Goal: Task Accomplishment & Management: Manage account settings

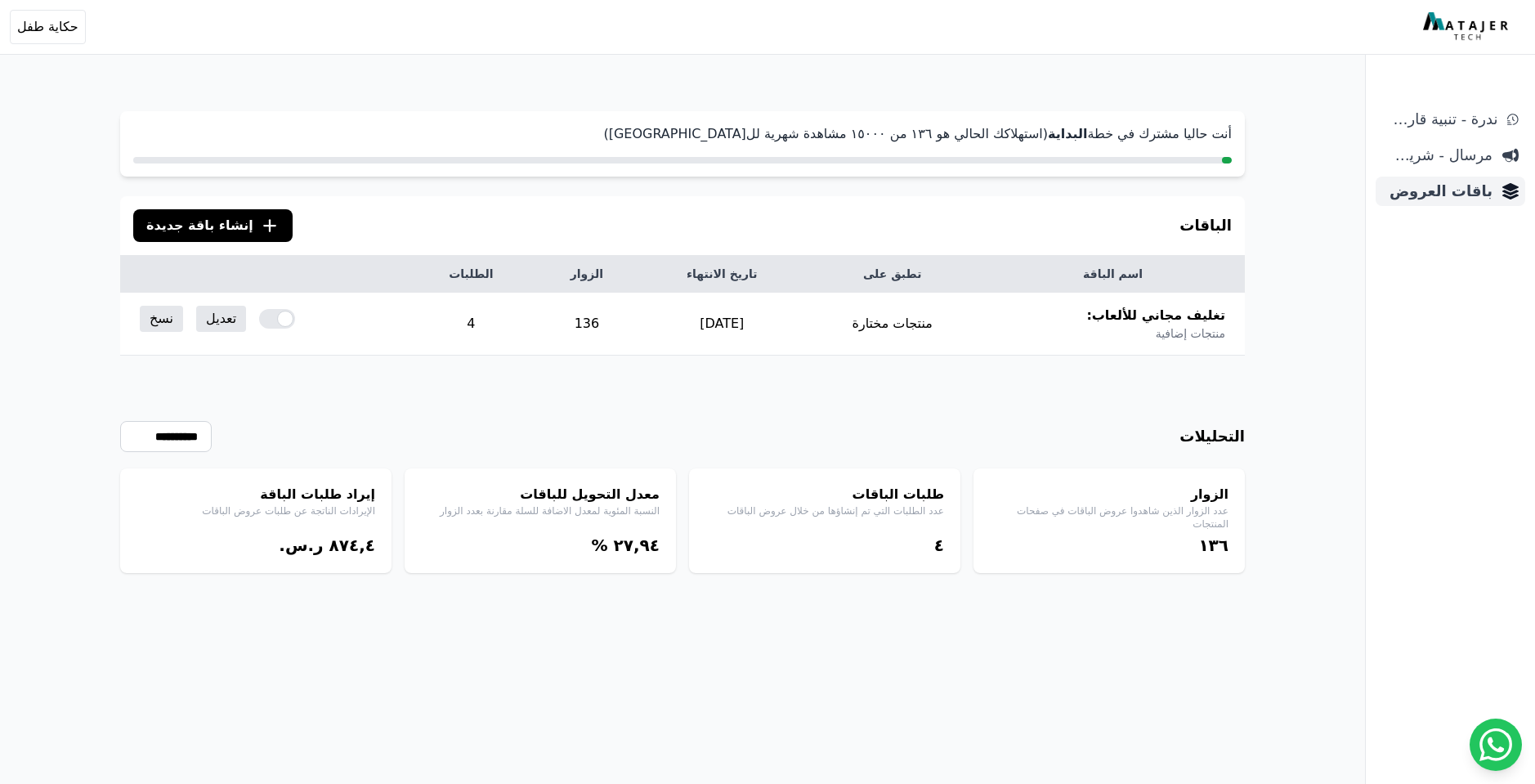
click at [1425, 197] on span "باقات العروض" at bounding box center [1437, 191] width 110 height 23
drag, startPoint x: 39, startPoint y: 32, endPoint x: 1237, endPoint y: 57, distance: 1198.3
click at [1028, 32] on div "Open sidebar Open user menu حكاية طفل فراس mohammadfirasothman@icloud.com رقم ا…" at bounding box center [764, 27] width 1509 height 34
click at [1447, 27] on img at bounding box center [1468, 27] width 89 height 29
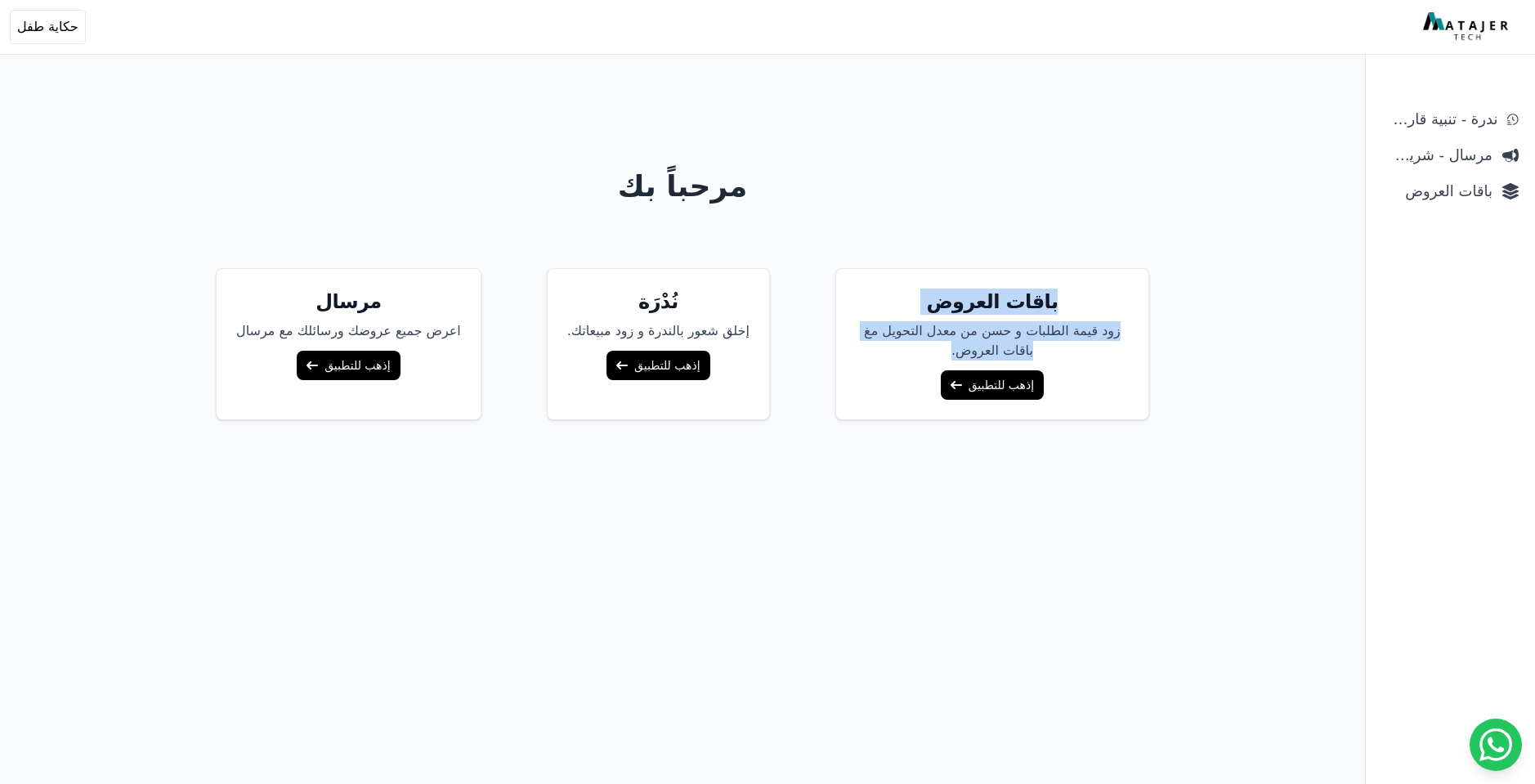
drag, startPoint x: 1048, startPoint y: 294, endPoint x: 858, endPoint y: 359, distance: 200.8
click at [858, 359] on div "باقات العروض زود قيمة الطلبات و حسن من معدل التحويل مغ باقات العروض. إذهب للتطب…" at bounding box center [992, 344] width 314 height 152
click at [1022, 255] on div "مرحباً بك باقات العروض زود قيمة الطلبات و حسن من معدل التحويل مغ باقات العروض. …" at bounding box center [683, 457] width 1256 height 784
drag, startPoint x: 1050, startPoint y: 284, endPoint x: 1006, endPoint y: 481, distance: 201.9
click at [1006, 481] on div "مرحباً بك باقات العروض زود قيمة الطلبات و حسن من معدل التحويل مغ باقات العروض. …" at bounding box center [683, 457] width 1256 height 784
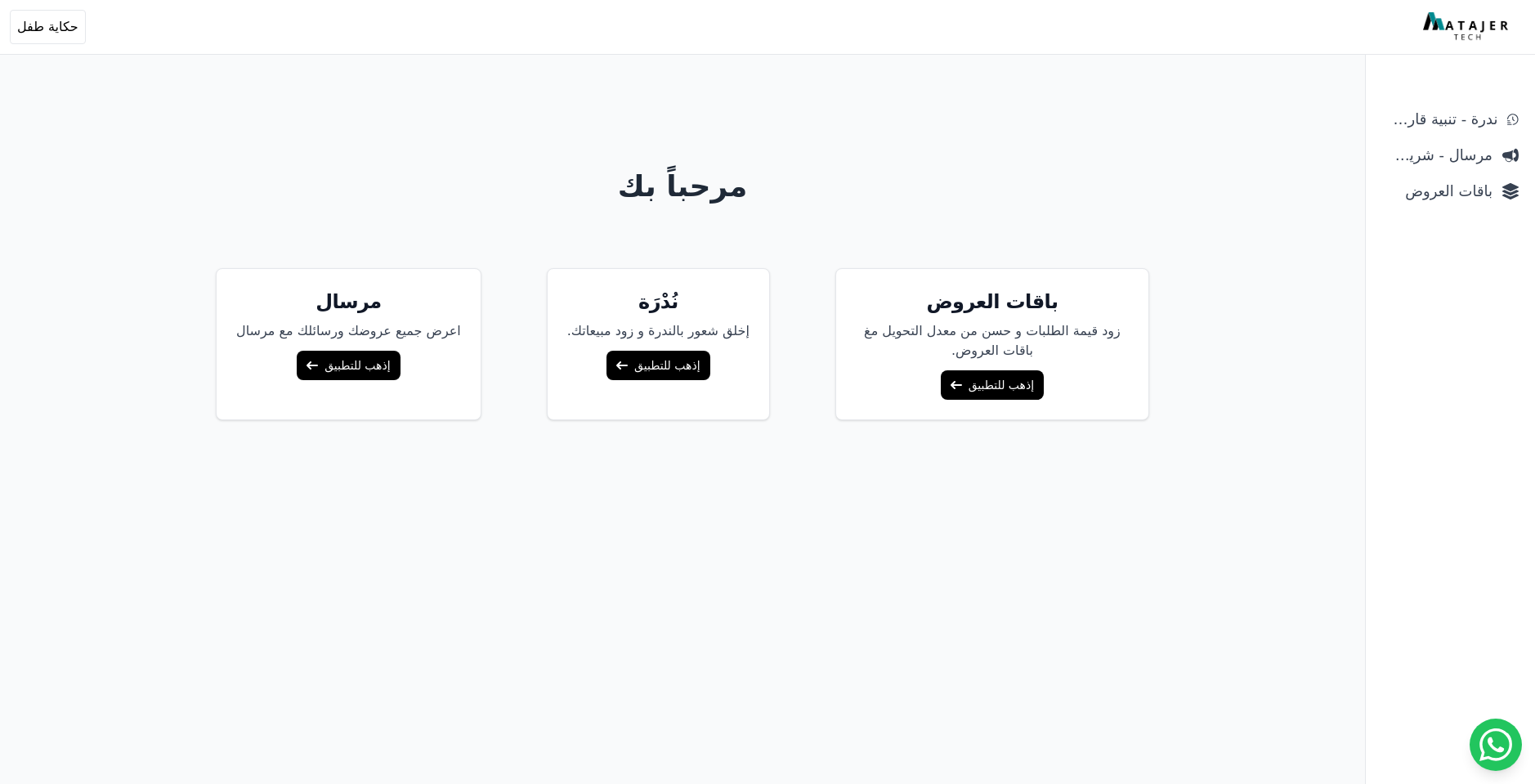
click at [1007, 481] on div "مرحباً بك باقات العروض زود قيمة الطلبات و حسن من معدل التحويل مغ باقات العروض. …" at bounding box center [683, 457] width 1256 height 784
click at [959, 380] on link "إذهب للتطبيق" at bounding box center [993, 385] width 103 height 29
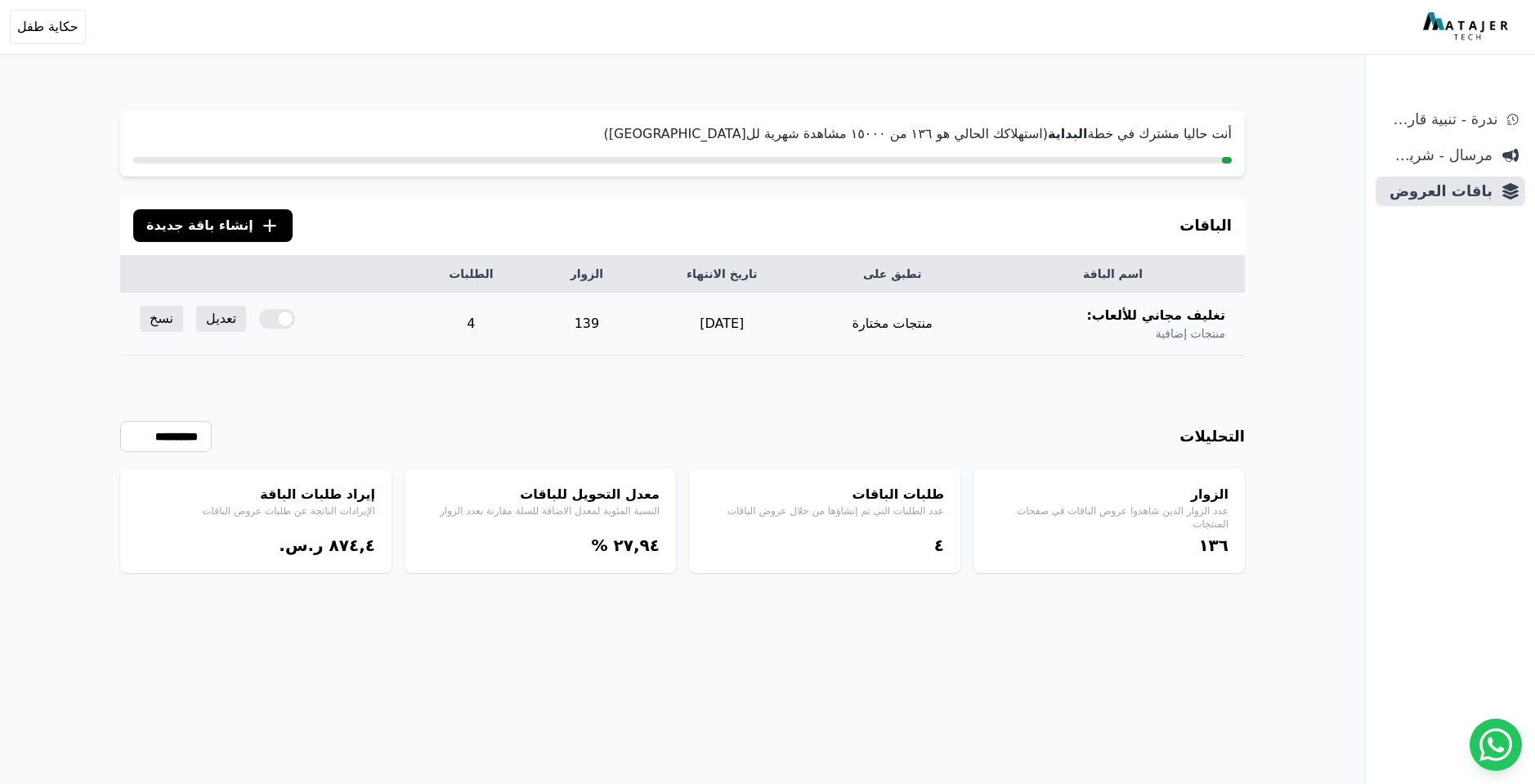
drag, startPoint x: 683, startPoint y: 323, endPoint x: 779, endPoint y: 323, distance: 96.0
click at [779, 323] on td "[DATE]" at bounding box center [722, 324] width 163 height 63
click at [850, 384] on div "**********" at bounding box center [683, 464] width 1125 height 217
drag, startPoint x: 947, startPoint y: 131, endPoint x: 805, endPoint y: 129, distance: 142.0
click at [805, 129] on p "أنت حاليا مشترك في خطة البداية (استهلاكك الحالي هو ١۳٦ من ١٥۰۰۰ مشاهدة شهرية لل…" at bounding box center [683, 134] width 1099 height 20
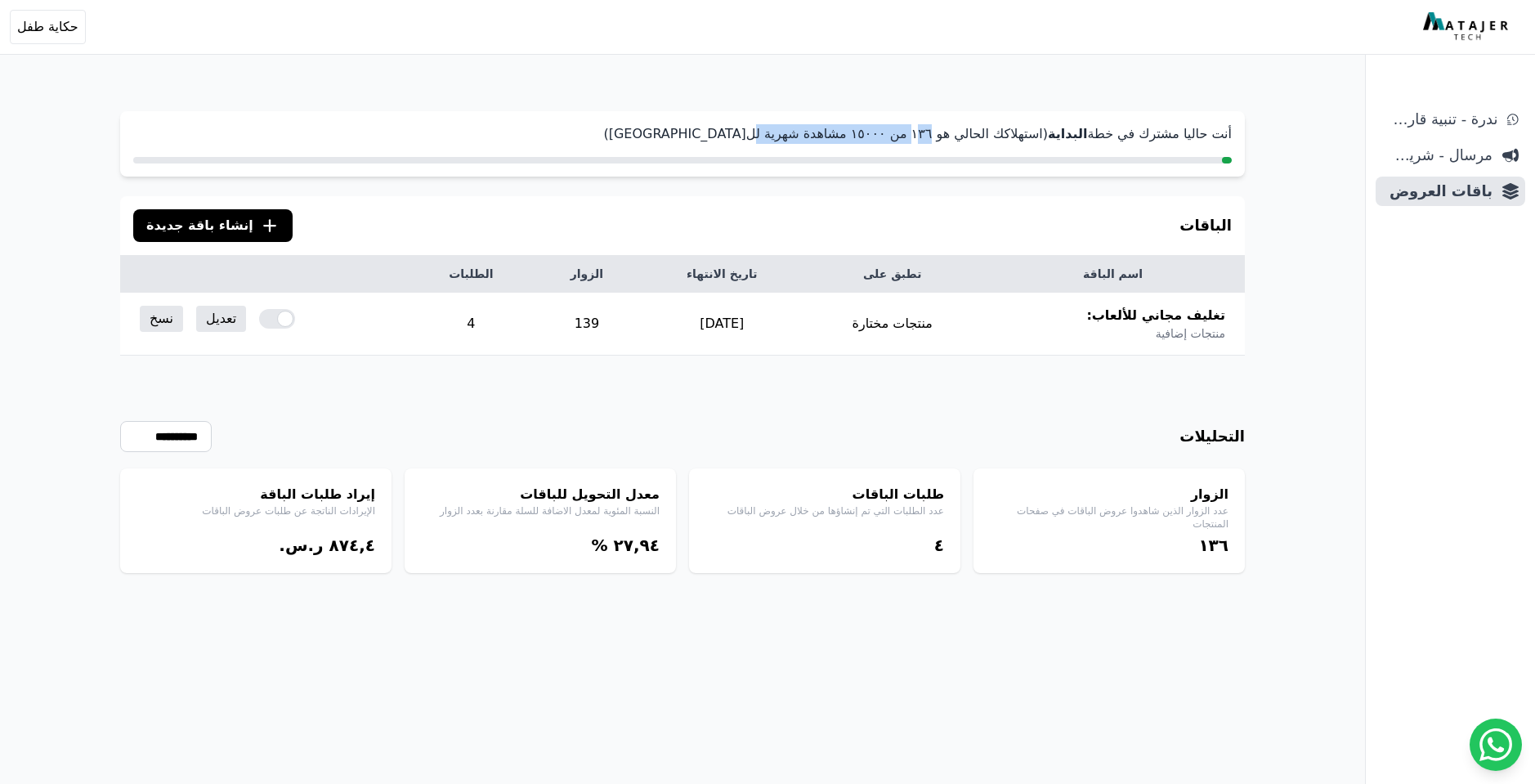
click at [804, 129] on p "أنت حاليا مشترك في خطة البداية (استهلاكك الحالي هو ١۳٦ من ١٥۰۰۰ مشاهدة شهرية لل…" at bounding box center [683, 134] width 1099 height 20
click at [228, 317] on link "تعديل" at bounding box center [221, 319] width 50 height 27
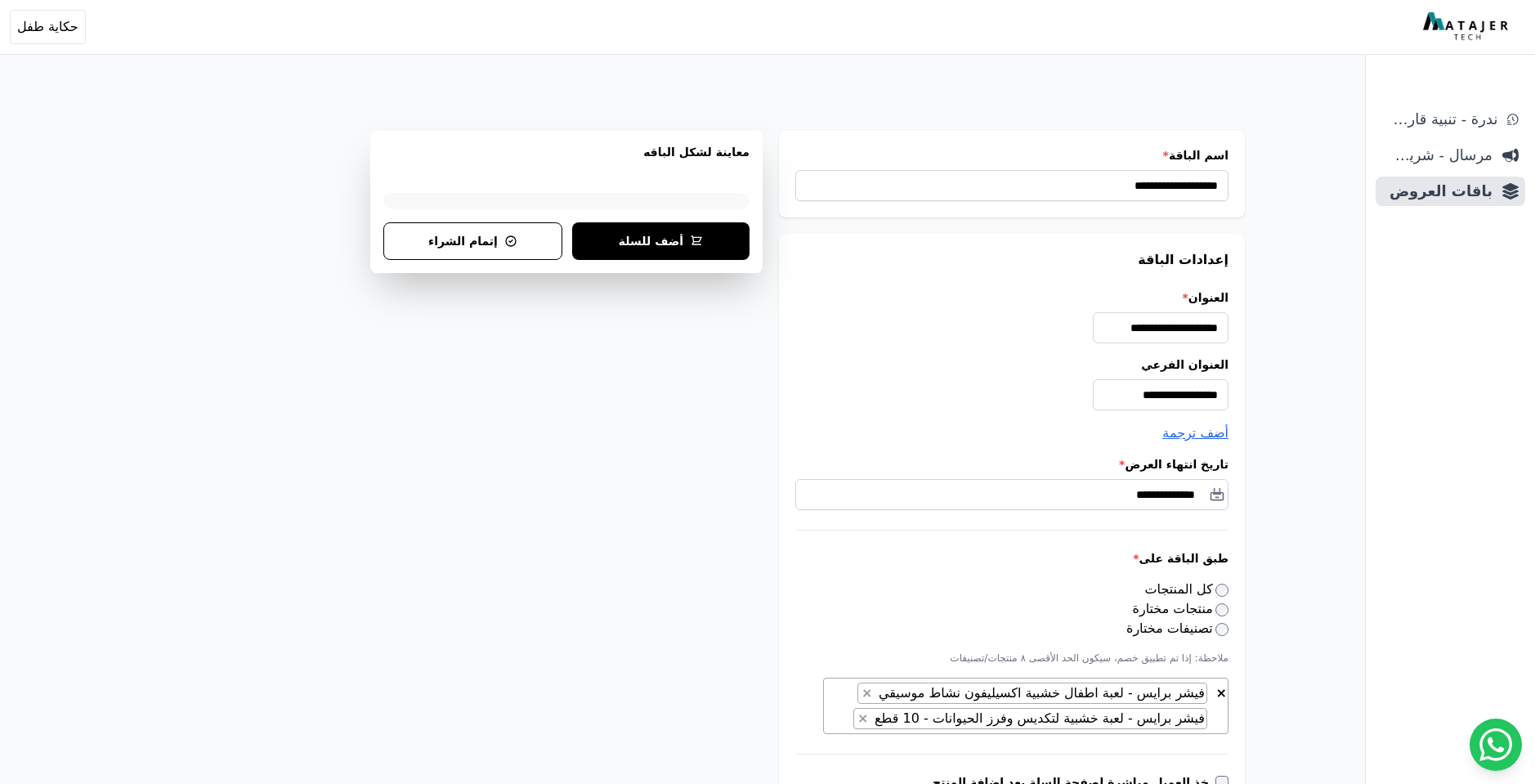
select select "**********"
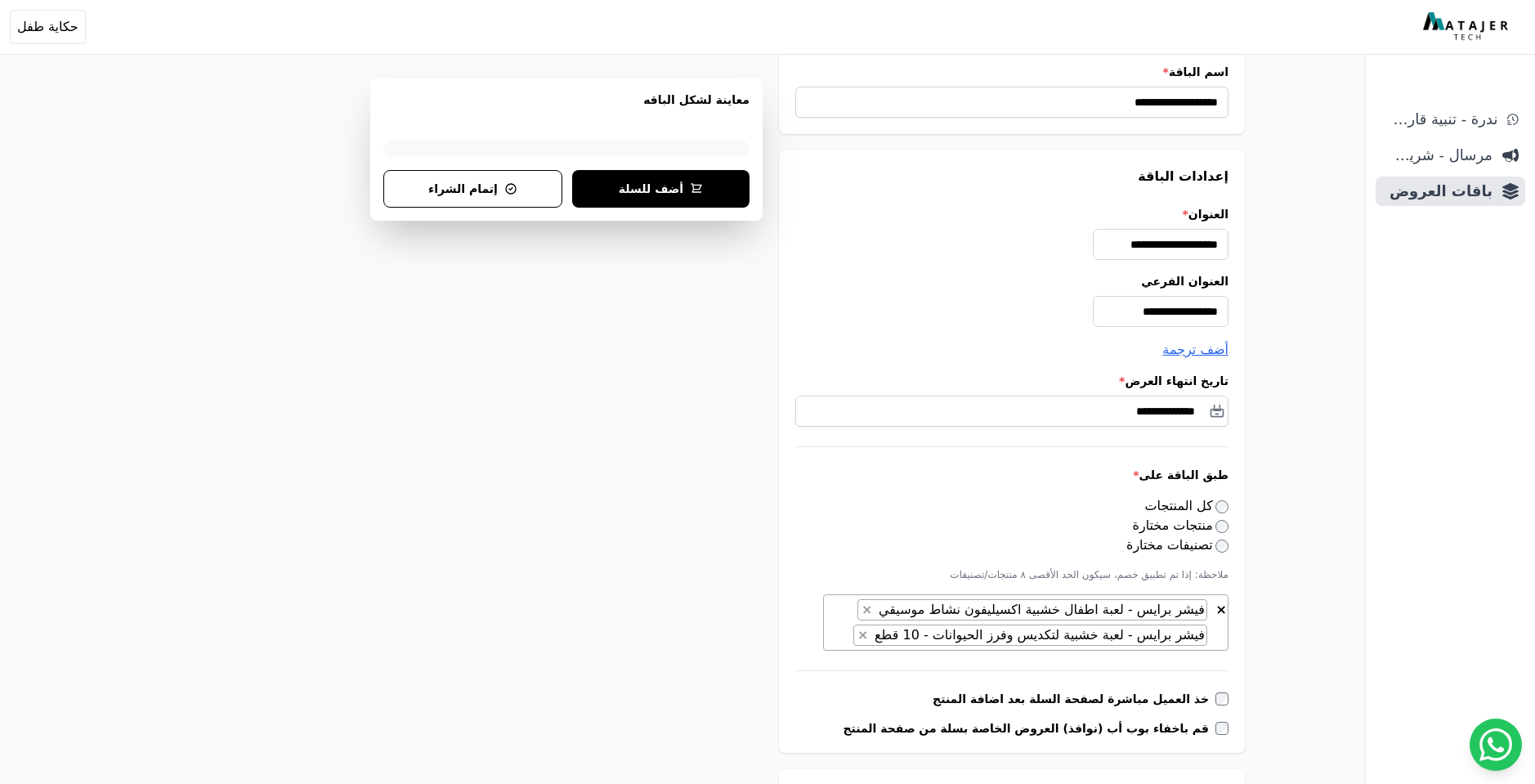
scroll to position [100, 0]
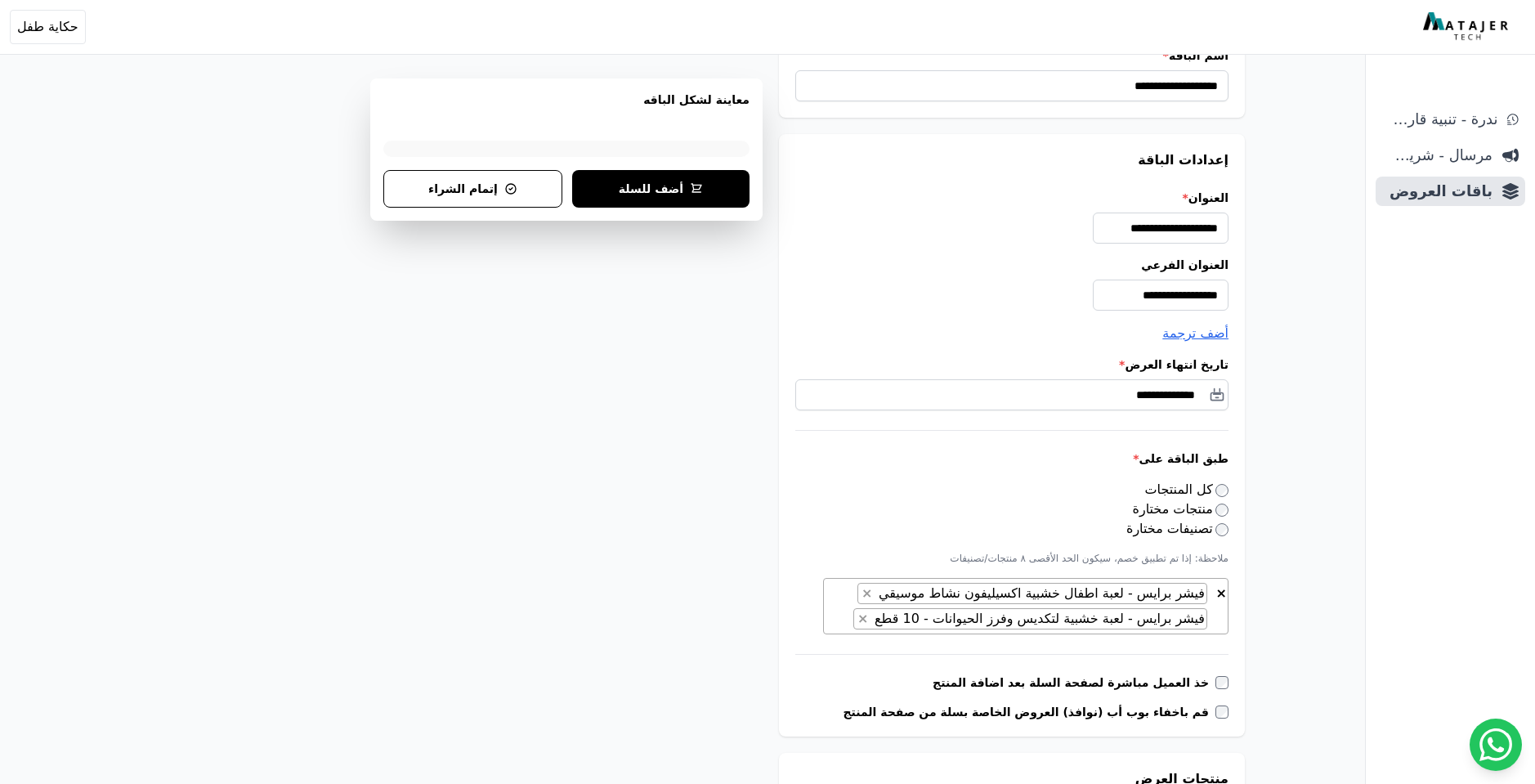
select select
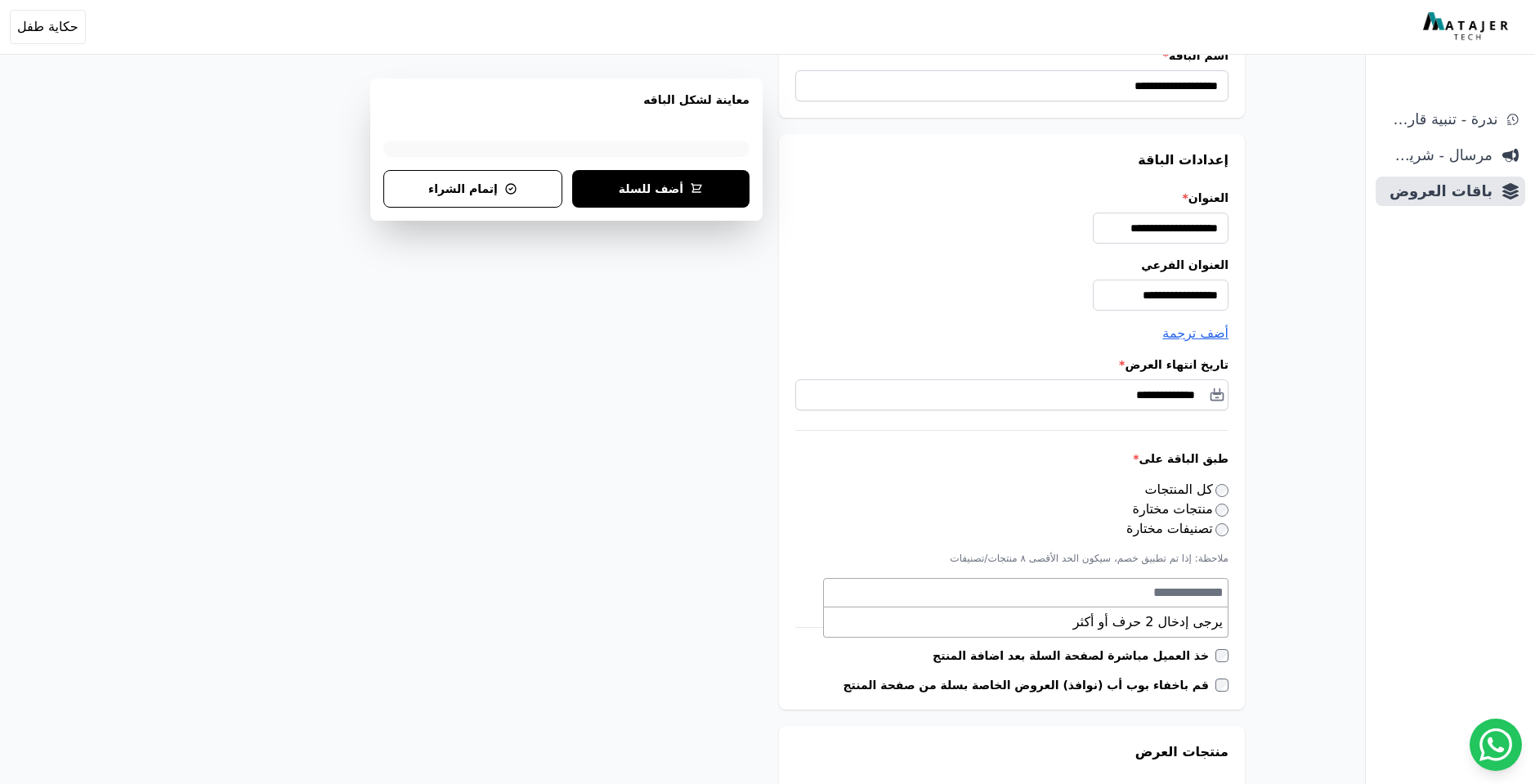
click at [1202, 490] on label "كل المنتجات" at bounding box center [1187, 489] width 84 height 15
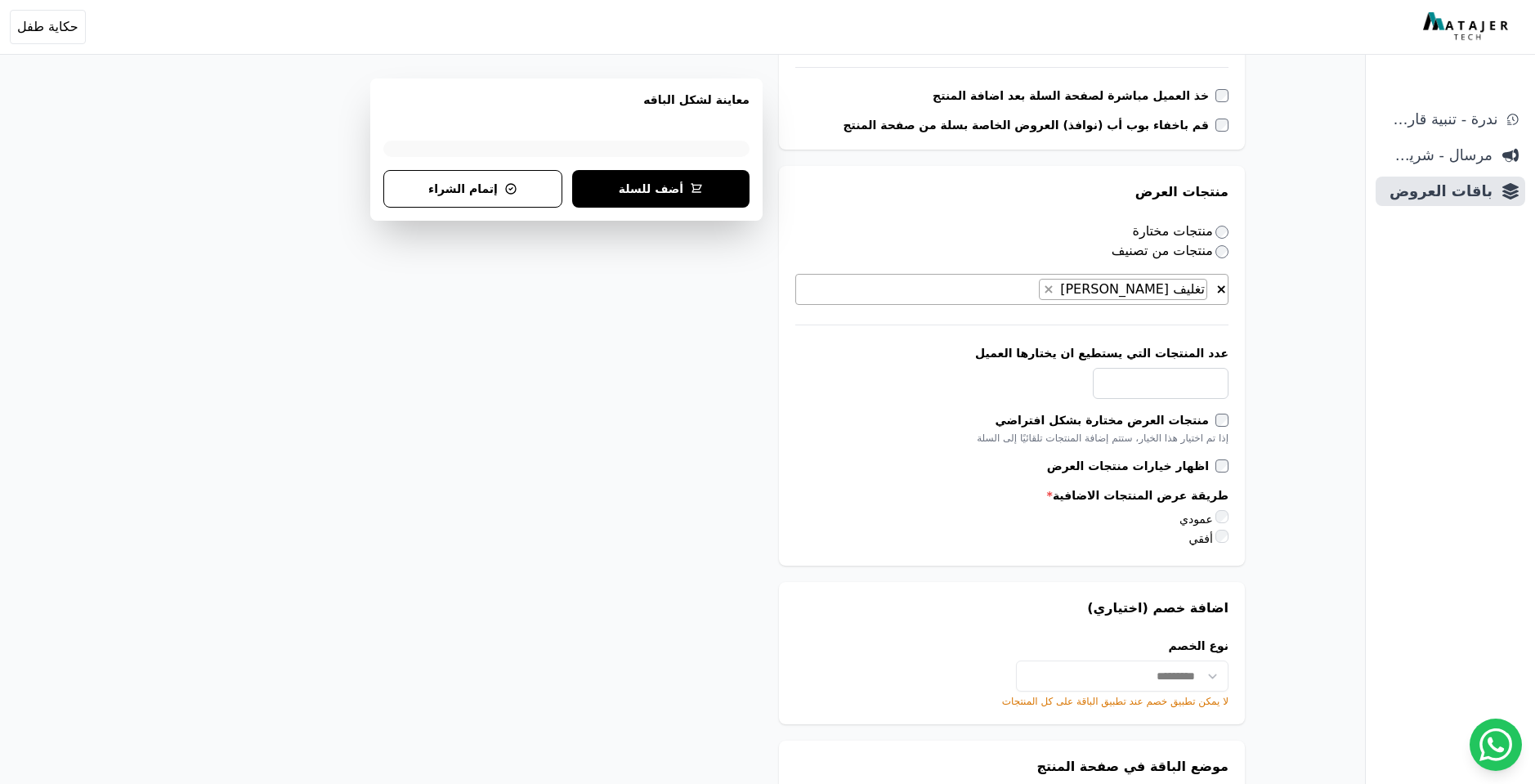
scroll to position [1378, 0]
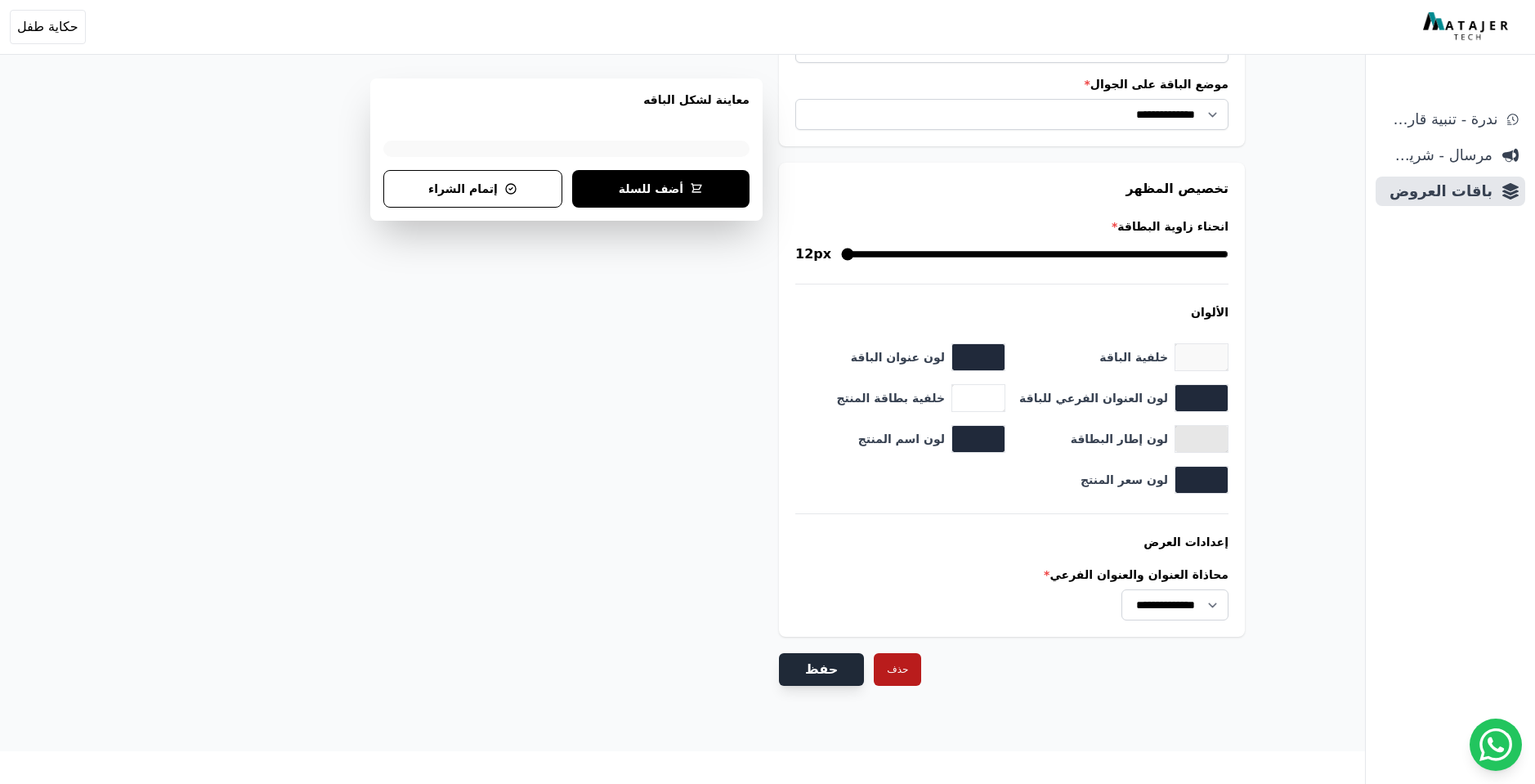
click at [825, 670] on button "حفظ" at bounding box center [822, 669] width 85 height 32
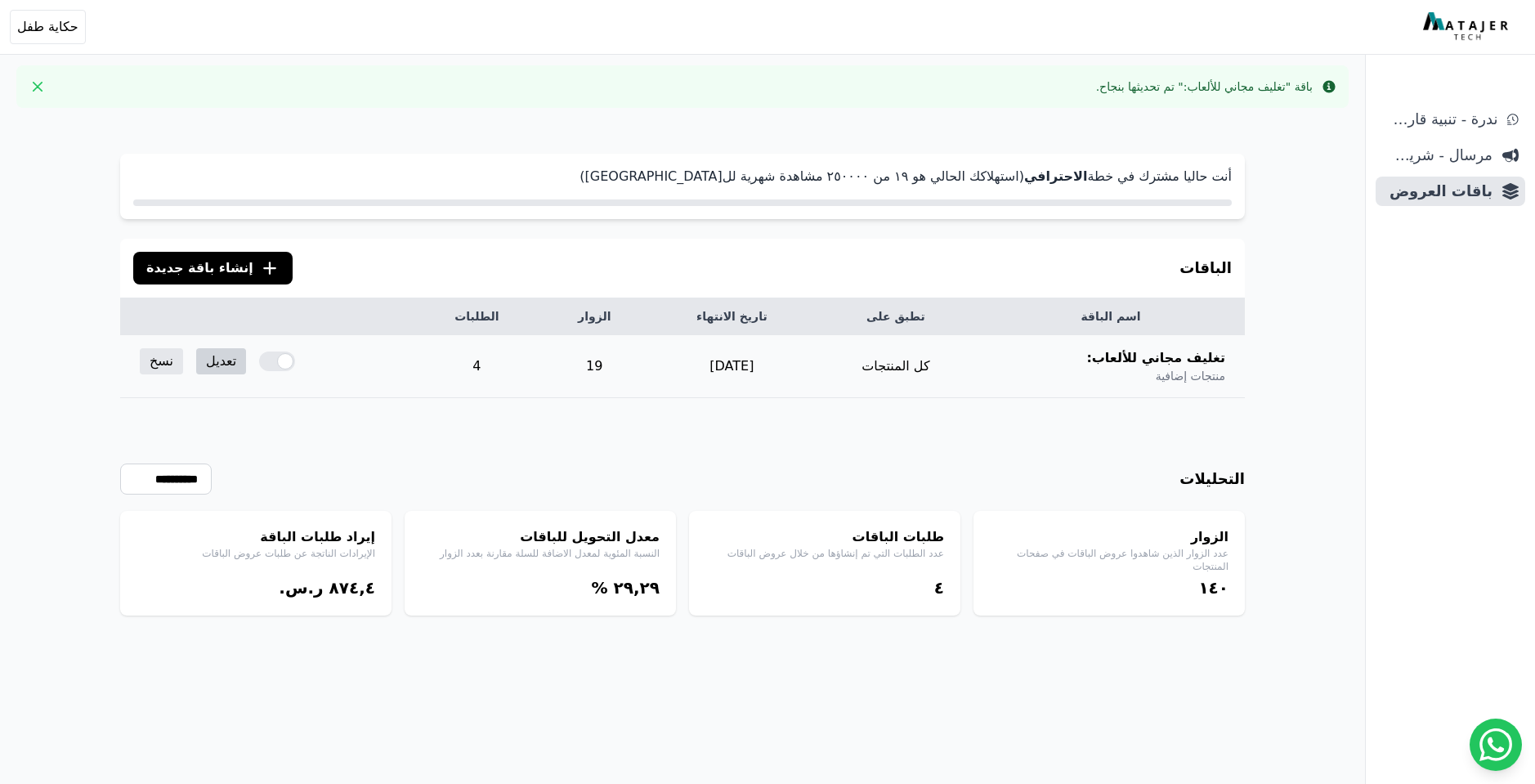
click at [223, 368] on link "تعديل" at bounding box center [221, 361] width 50 height 27
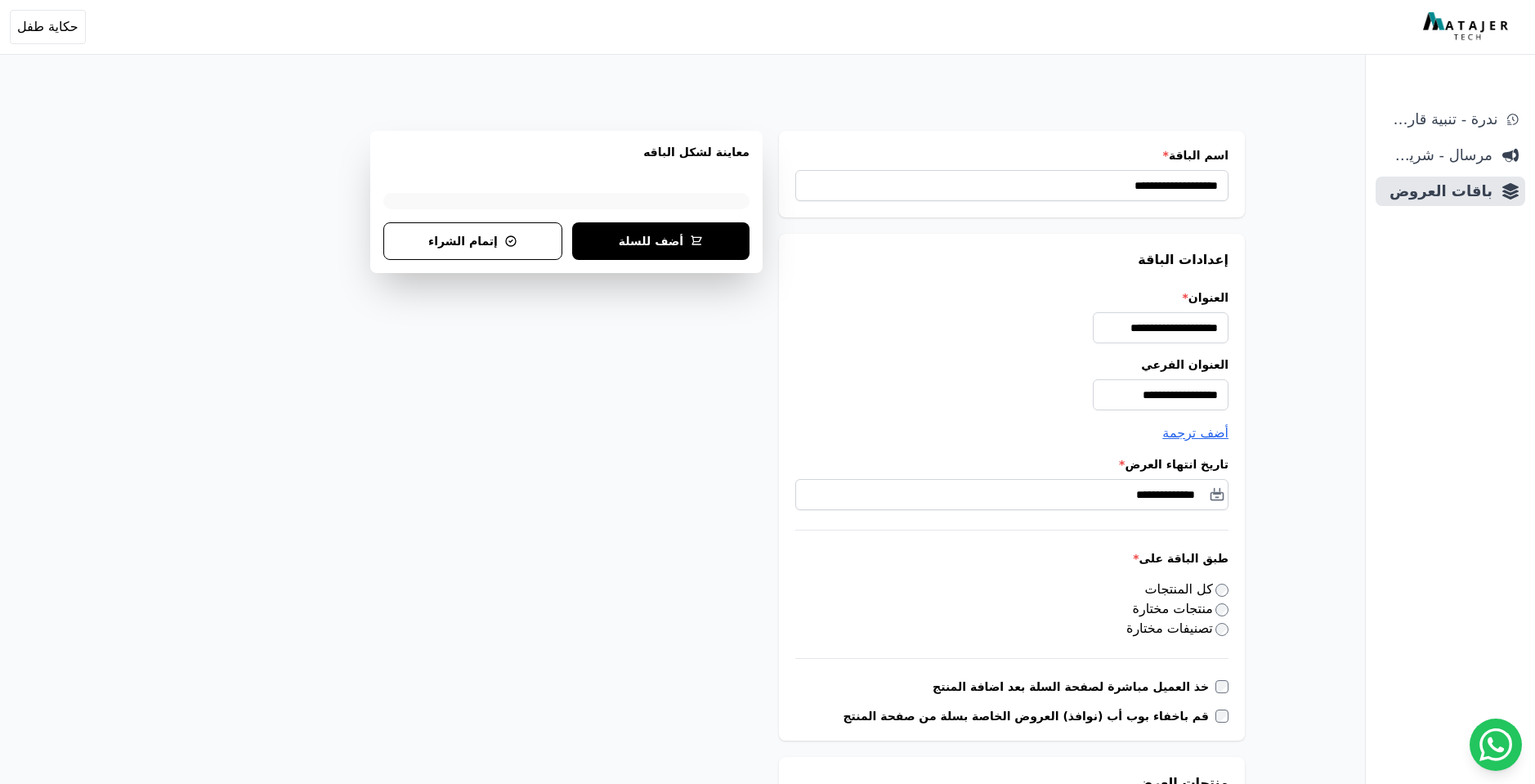
select select "**********"
click at [1470, 27] on img at bounding box center [1468, 27] width 89 height 29
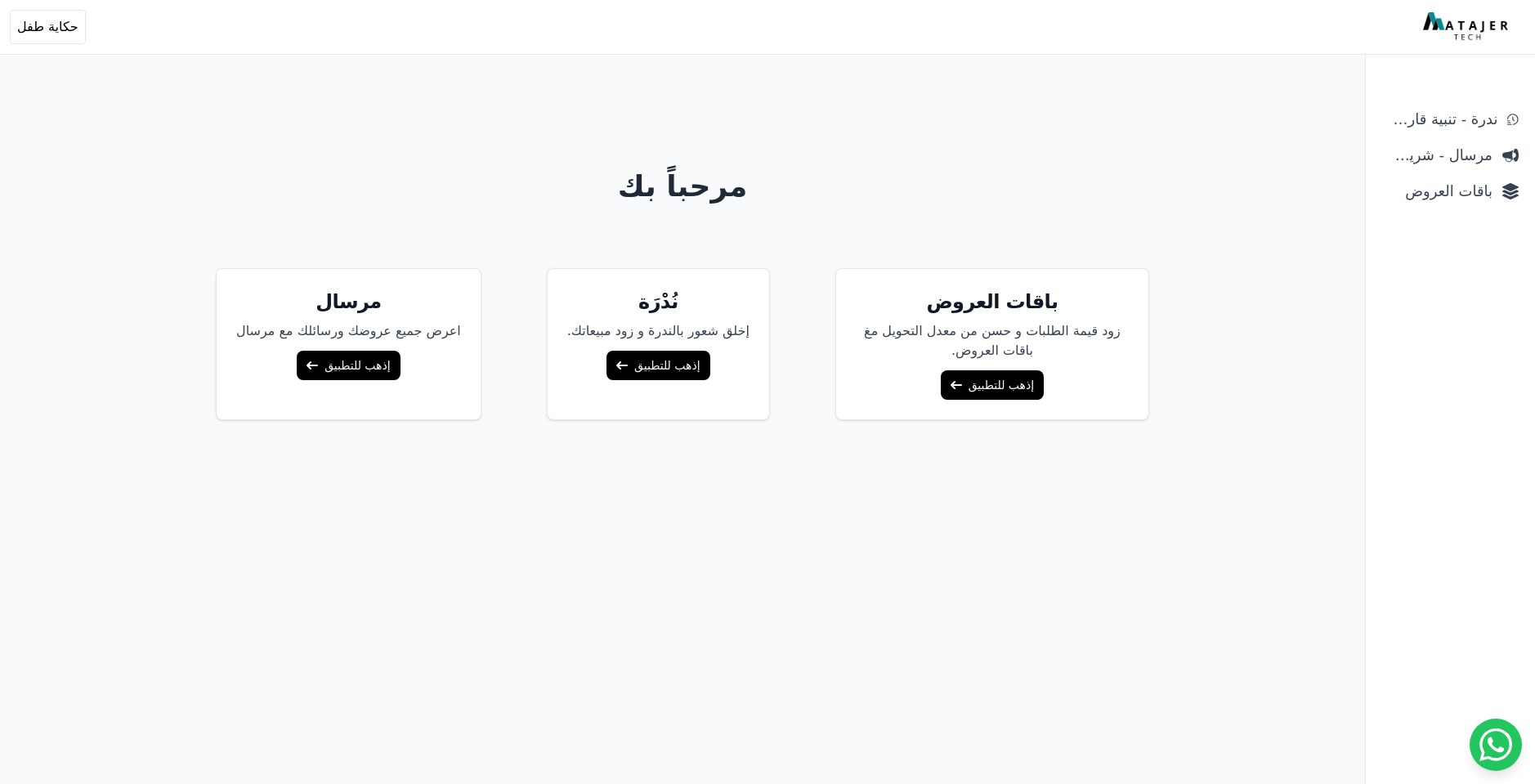
click at [965, 389] on link "إذهب للتطبيق" at bounding box center [993, 385] width 103 height 29
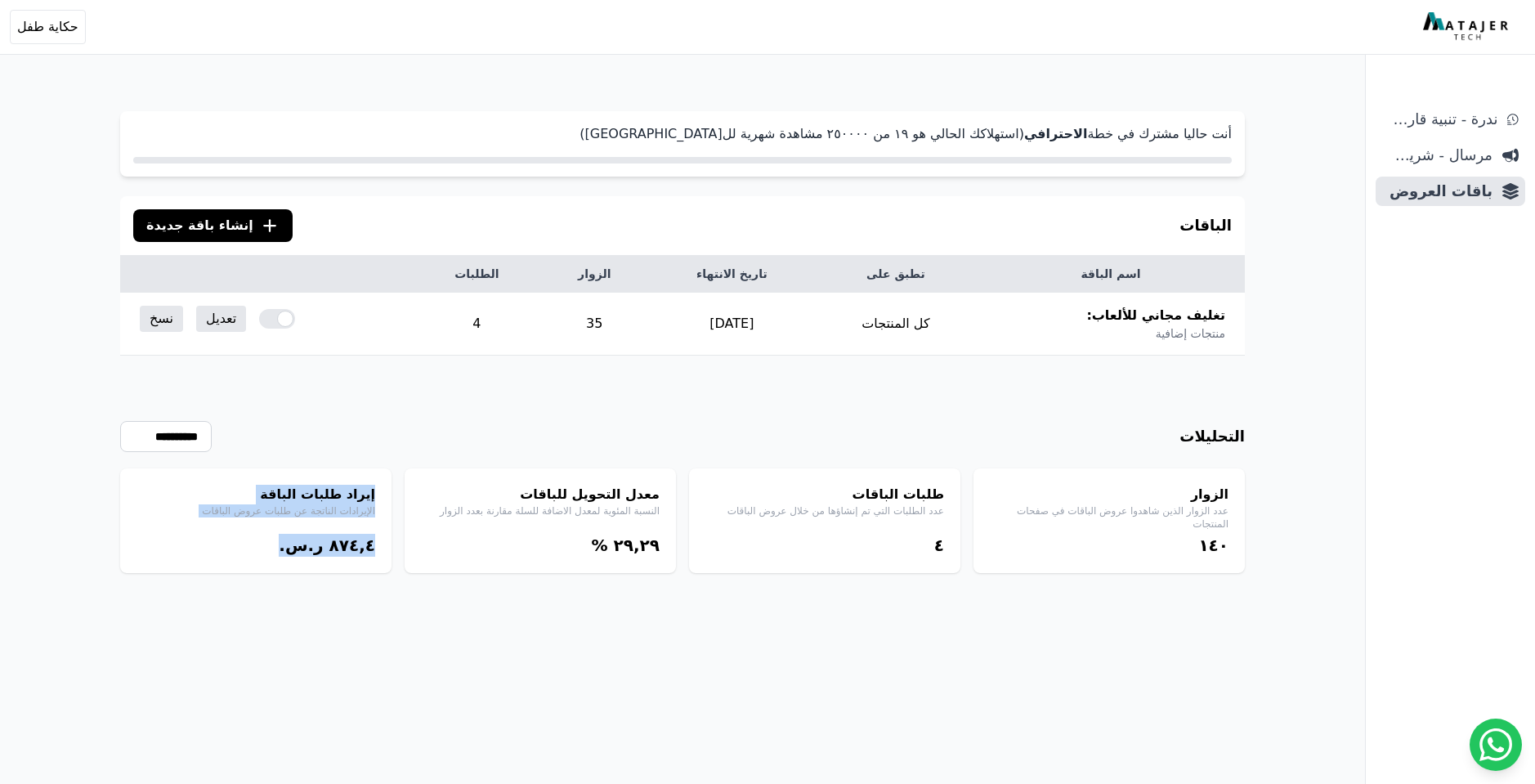
drag, startPoint x: 348, startPoint y: 559, endPoint x: 386, endPoint y: 487, distance: 81.4
click at [386, 487] on div "إيراد طلبات الباقة الإيرادات الناتجة عن طلبات عروض الباقات ٨٧٤,٤ ر.س." at bounding box center [256, 520] width 271 height 104
drag, startPoint x: 388, startPoint y: 483, endPoint x: 315, endPoint y: 569, distance: 112.8
click at [315, 569] on div "إيراد طلبات الباقة الإيرادات الناتجة عن طلبات عروض الباقات ٨٧٤,٤ ر.س." at bounding box center [256, 520] width 271 height 104
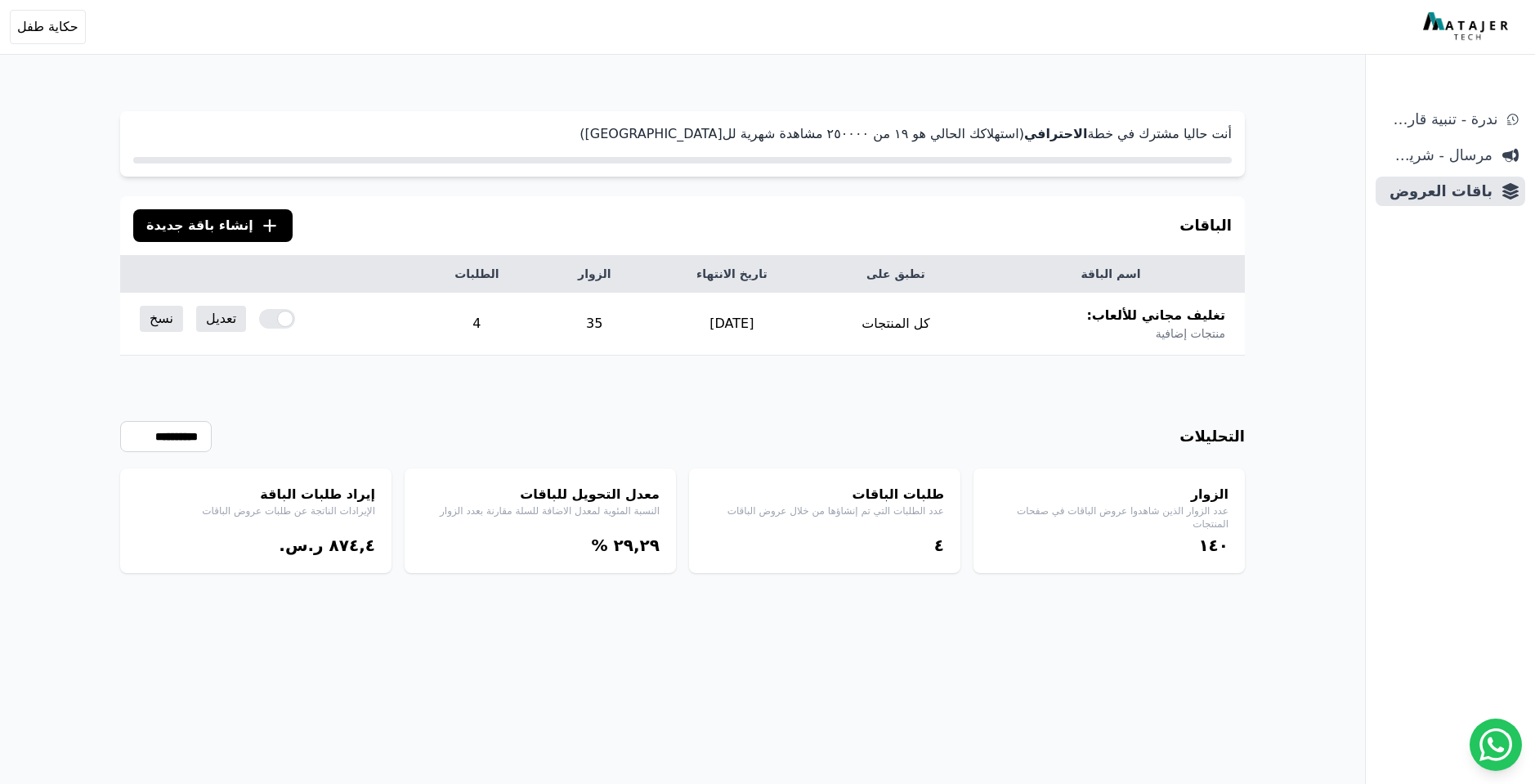
click at [315, 572] on div "إيراد طلبات الباقة الإيرادات الناتجة عن طلبات عروض الباقات ٨٧٤,٤ ر.س." at bounding box center [256, 520] width 271 height 104
drag, startPoint x: 315, startPoint y: 574, endPoint x: 393, endPoint y: 491, distance: 113.9
click at [393, 491] on div "أنت حاليا مشترك في خطة الاحترافي (استهلاكك الحالي هو ١٩ من ٢٥۰۰۰۰ مشاهدة شهرية …" at bounding box center [683, 470] width 1256 height 784
click at [393, 487] on div "الزوار عدد الزوار الذين شاهدوا عروض الباقات في صفحات المنتجات ١٤۰ طلبات الباقات…" at bounding box center [683, 520] width 1125 height 104
drag, startPoint x: 389, startPoint y: 484, endPoint x: 341, endPoint y: 567, distance: 95.9
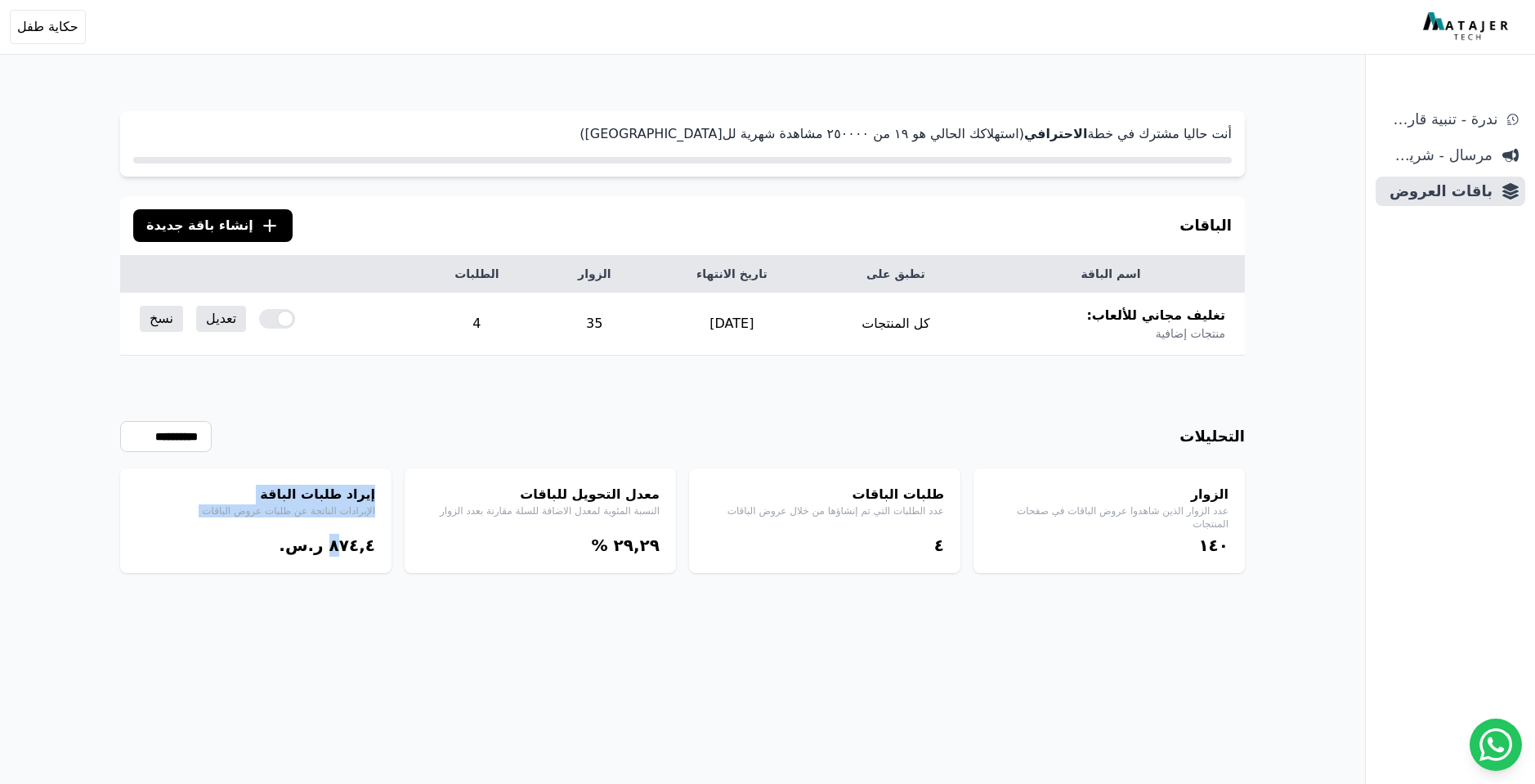
click at [342, 559] on div "إيراد طلبات الباقة الإيرادات الناتجة عن طلبات عروض الباقات ٨٧٤,٤ ر.س." at bounding box center [256, 520] width 271 height 104
click at [341, 567] on div "إيراد طلبات الباقة الإيرادات الناتجة عن طلبات عروض الباقات ٨٧٤,٤ ر.س." at bounding box center [256, 520] width 271 height 104
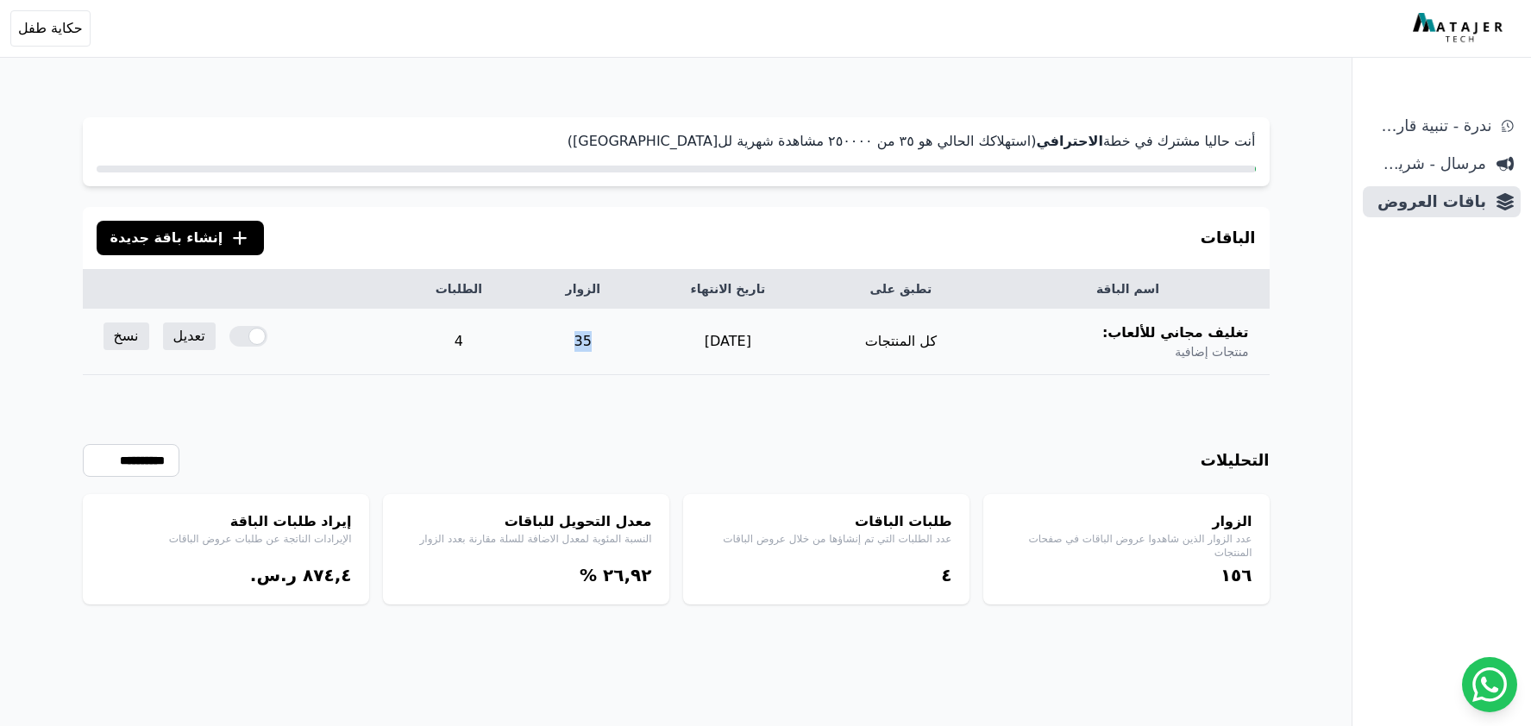
drag, startPoint x: 583, startPoint y: 337, endPoint x: 614, endPoint y: 339, distance: 31.1
click at [614, 339] on td "35" at bounding box center [582, 342] width 115 height 66
click at [615, 339] on td "35" at bounding box center [582, 342] width 115 height 66
drag, startPoint x: 1247, startPoint y: 327, endPoint x: 1125, endPoint y: 356, distance: 125.1
click at [1125, 356] on div "تغليف مجاني للألعاب: منتجات إضافية" at bounding box center [1126, 342] width 241 height 38
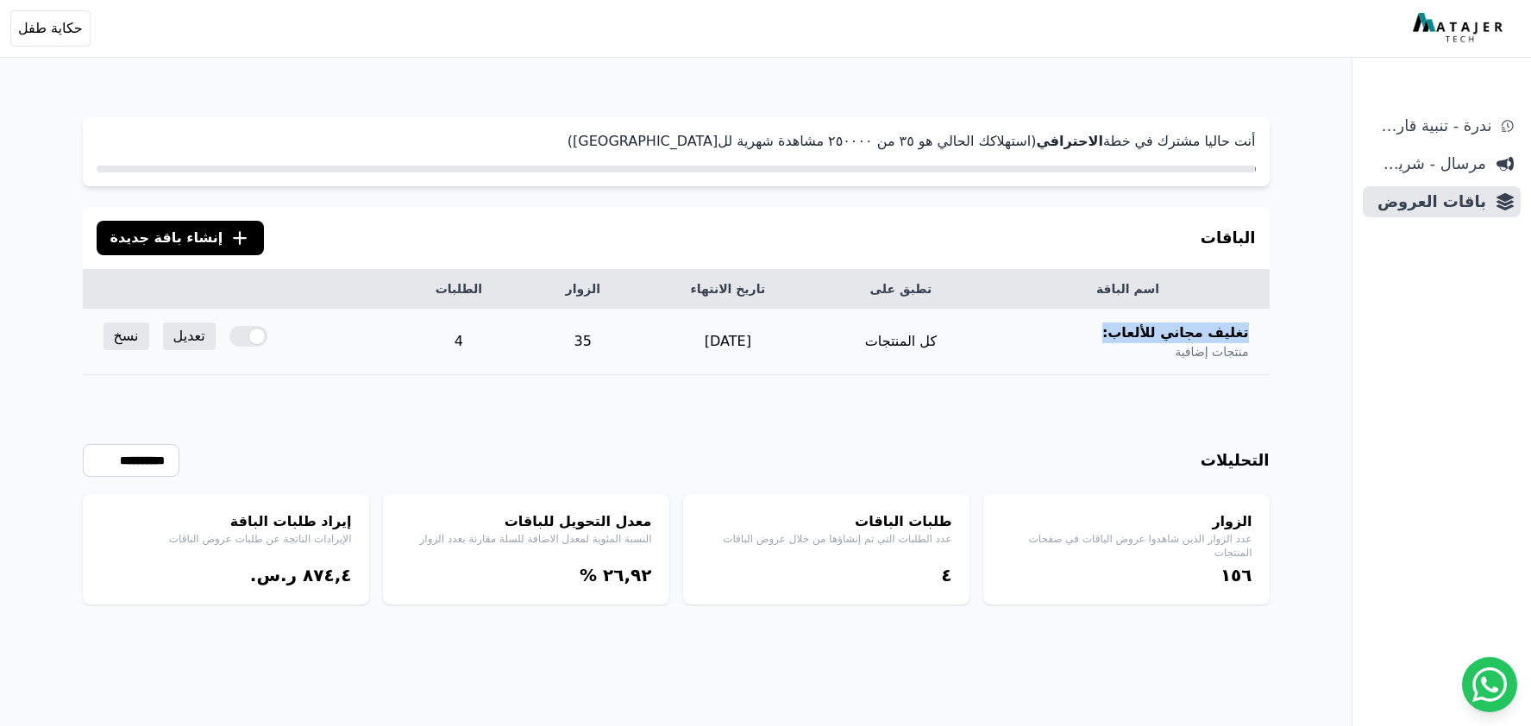
click at [1129, 372] on th "تغليف مجاني للألعاب: منتجات إضافية" at bounding box center [1127, 342] width 283 height 66
drag, startPoint x: 1252, startPoint y: 519, endPoint x: 1194, endPoint y: 582, distance: 85.4
click at [1194, 582] on div "الزوار عدد الزوار الذين شاهدوا عروض الباقات في صفحات المنتجات ١٥٦" at bounding box center [1126, 549] width 286 height 110
click at [1194, 583] on div "١٥٦" at bounding box center [1126, 575] width 252 height 24
drag, startPoint x: 1182, startPoint y: 582, endPoint x: 1267, endPoint y: 512, distance: 109.6
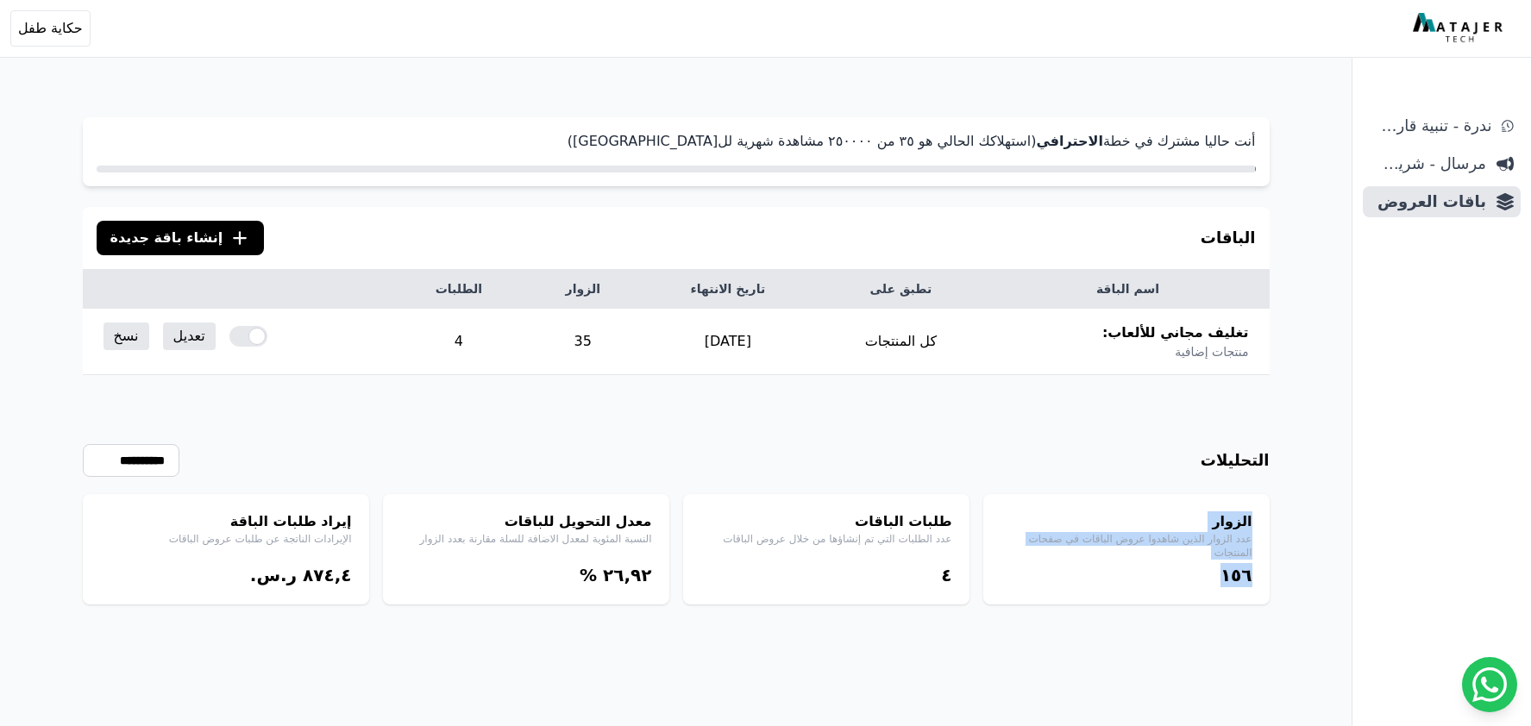
click at [1267, 512] on div "الزوار عدد الزوار الذين شاهدوا عروض الباقات في صفحات المنتجات ١٥٦" at bounding box center [1126, 549] width 286 height 110
click at [1267, 510] on div "الزوار عدد الزوار الذين شاهدوا عروض الباقات في صفحات المنتجات ١٥٦" at bounding box center [1126, 549] width 286 height 110
drag, startPoint x: 1256, startPoint y: 514, endPoint x: 1162, endPoint y: 590, distance: 120.8
click at [1162, 590] on div "الزوار عدد الزوار الذين شاهدوا عروض الباقات في صفحات المنتجات ١٥٦" at bounding box center [1126, 549] width 286 height 110
click at [1162, 592] on div "الزوار عدد الزوار الذين شاهدوا عروض الباقات في صفحات المنتجات ١٥٦" at bounding box center [1126, 549] width 286 height 110
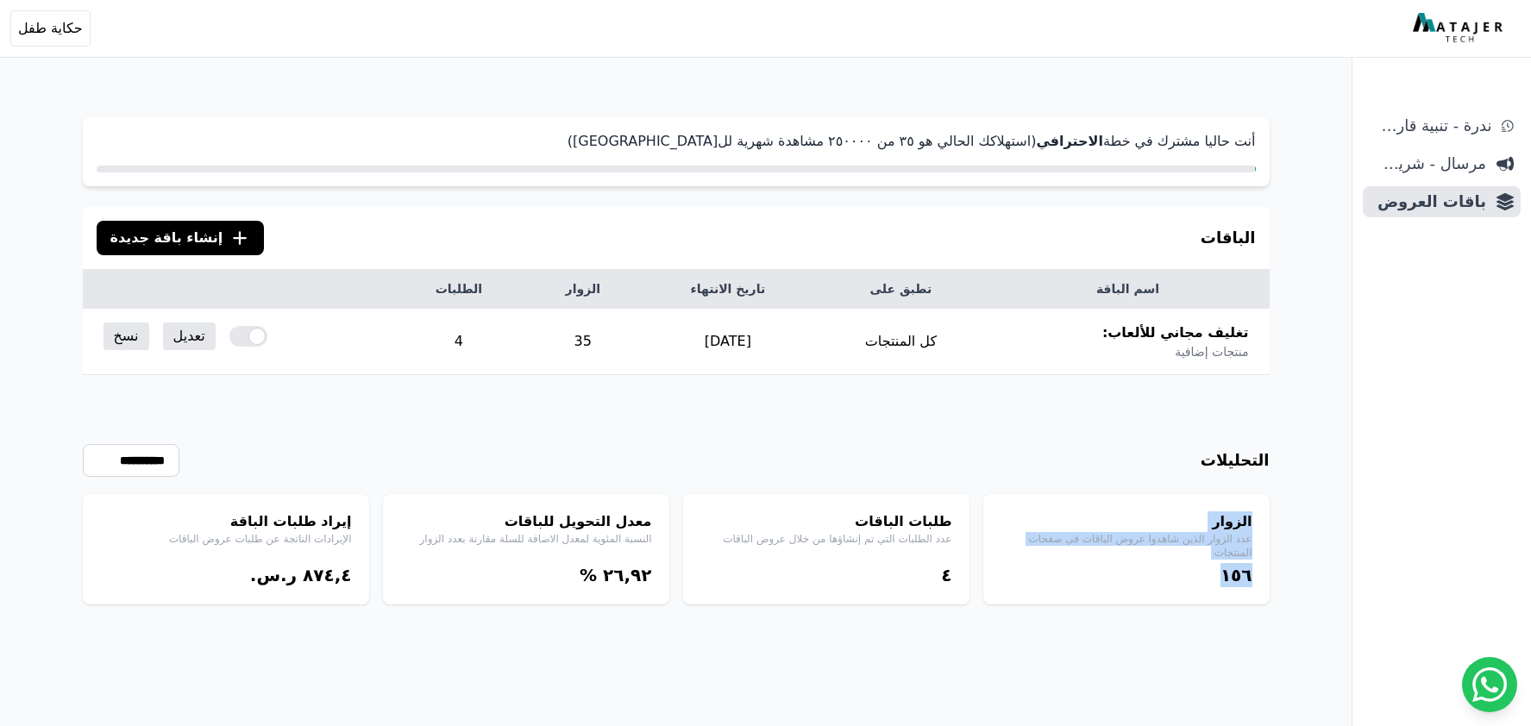
drag, startPoint x: 1205, startPoint y: 590, endPoint x: 1260, endPoint y: 490, distance: 114.2
click at [1260, 490] on div "**********" at bounding box center [676, 489] width 1187 height 229
click at [1255, 522] on div "الزوار عدد الزوار الذين شاهدوا عروض الباقات في صفحات المنتجات ١٥٦" at bounding box center [1126, 549] width 286 height 110
drag, startPoint x: 1265, startPoint y: 511, endPoint x: 1143, endPoint y: 592, distance: 146.1
click at [1143, 592] on div "الزوار عدد الزوار الذين شاهدوا عروض الباقات في صفحات المنتجات ١٥٦" at bounding box center [1126, 549] width 286 height 110
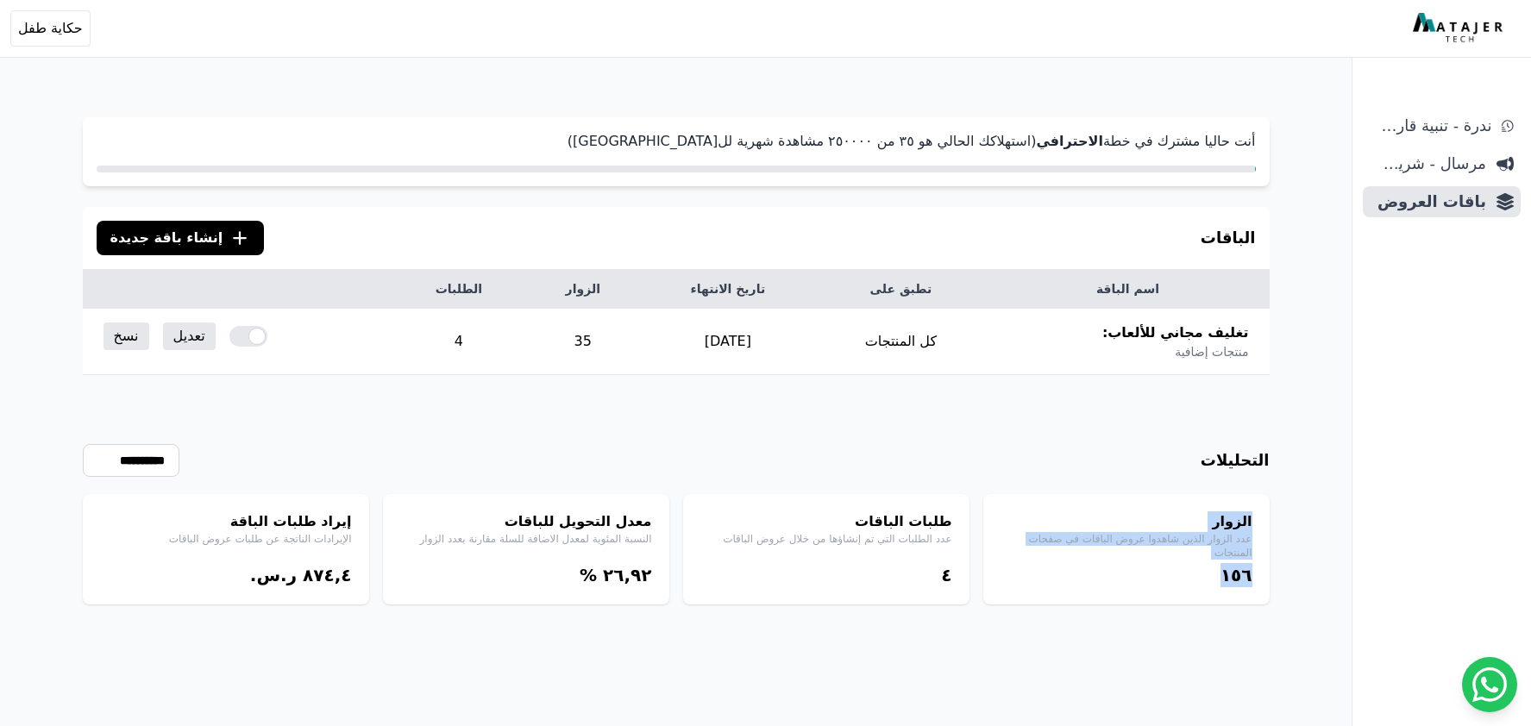
drag, startPoint x: 1143, startPoint y: 593, endPoint x: 1185, endPoint y: 592, distance: 41.4
click at [1143, 593] on div "الزوار عدد الزوار الذين شاهدوا عروض الباقات في صفحات المنتجات ١٥٦" at bounding box center [1126, 549] width 286 height 110
drag, startPoint x: 1186, startPoint y: 592, endPoint x: 1251, endPoint y: 510, distance: 104.9
click at [1251, 510] on div "الزوار عدد الزوار الذين شاهدوا عروض الباقات في صفحات المنتجات ١٥٦" at bounding box center [1126, 549] width 286 height 110
click at [1251, 509] on div "الزوار عدد الزوار الذين شاهدوا عروض الباقات في صفحات المنتجات ١٥٦" at bounding box center [1126, 549] width 286 height 110
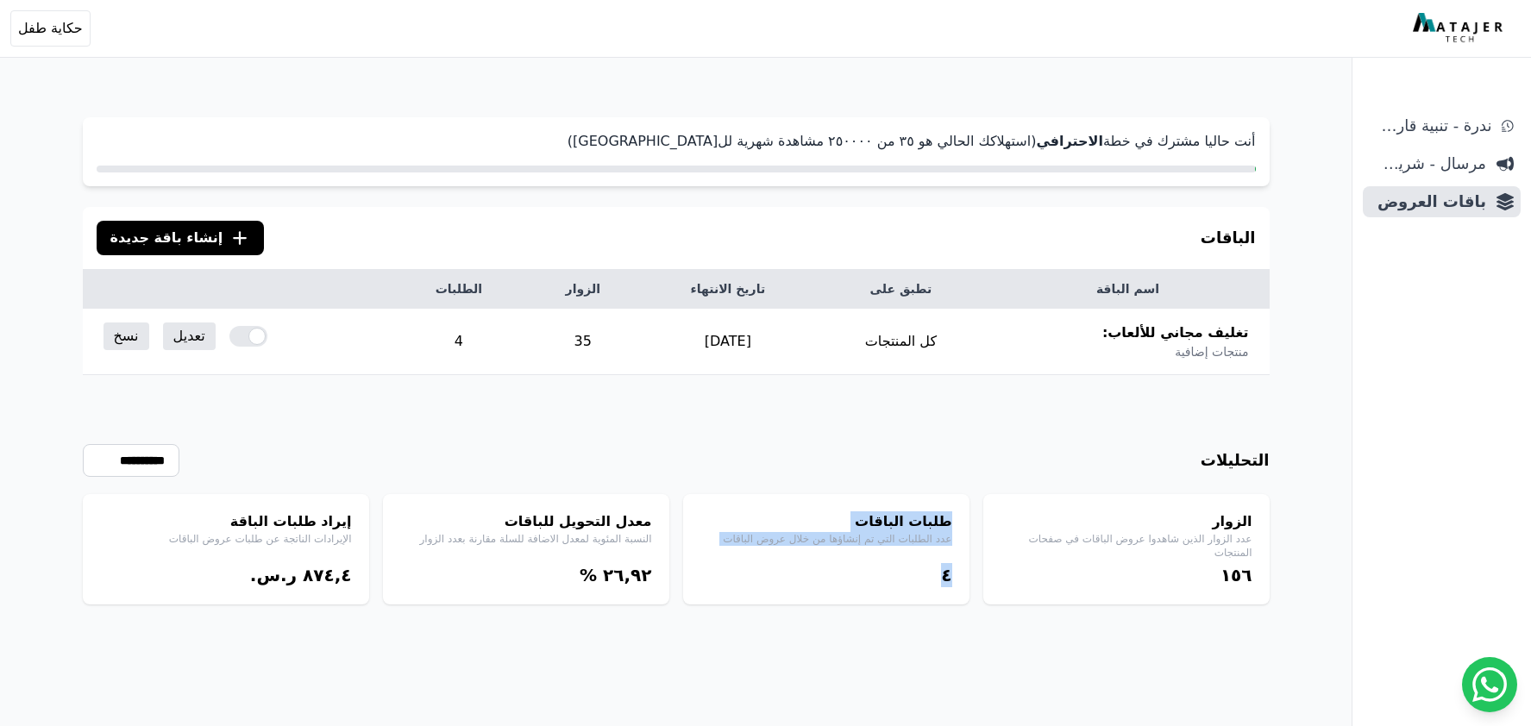
drag, startPoint x: 965, startPoint y: 513, endPoint x: 878, endPoint y: 595, distance: 119.6
click at [878, 595] on div "طلبات الباقات عدد الطلبات التي تم إنشاؤها من خلال عروض الباقات ٤" at bounding box center [826, 549] width 286 height 110
click at [877, 597] on div "طلبات الباقات عدد الطلبات التي تم إنشاؤها من خلال عروض الباقات ٤" at bounding box center [826, 549] width 286 height 110
drag, startPoint x: 906, startPoint y: 590, endPoint x: 963, endPoint y: 506, distance: 101.2
click at [963, 506] on div "طلبات الباقات عدد الطلبات التي تم إنشاؤها من خلال عروض الباقات ٤" at bounding box center [826, 549] width 286 height 110
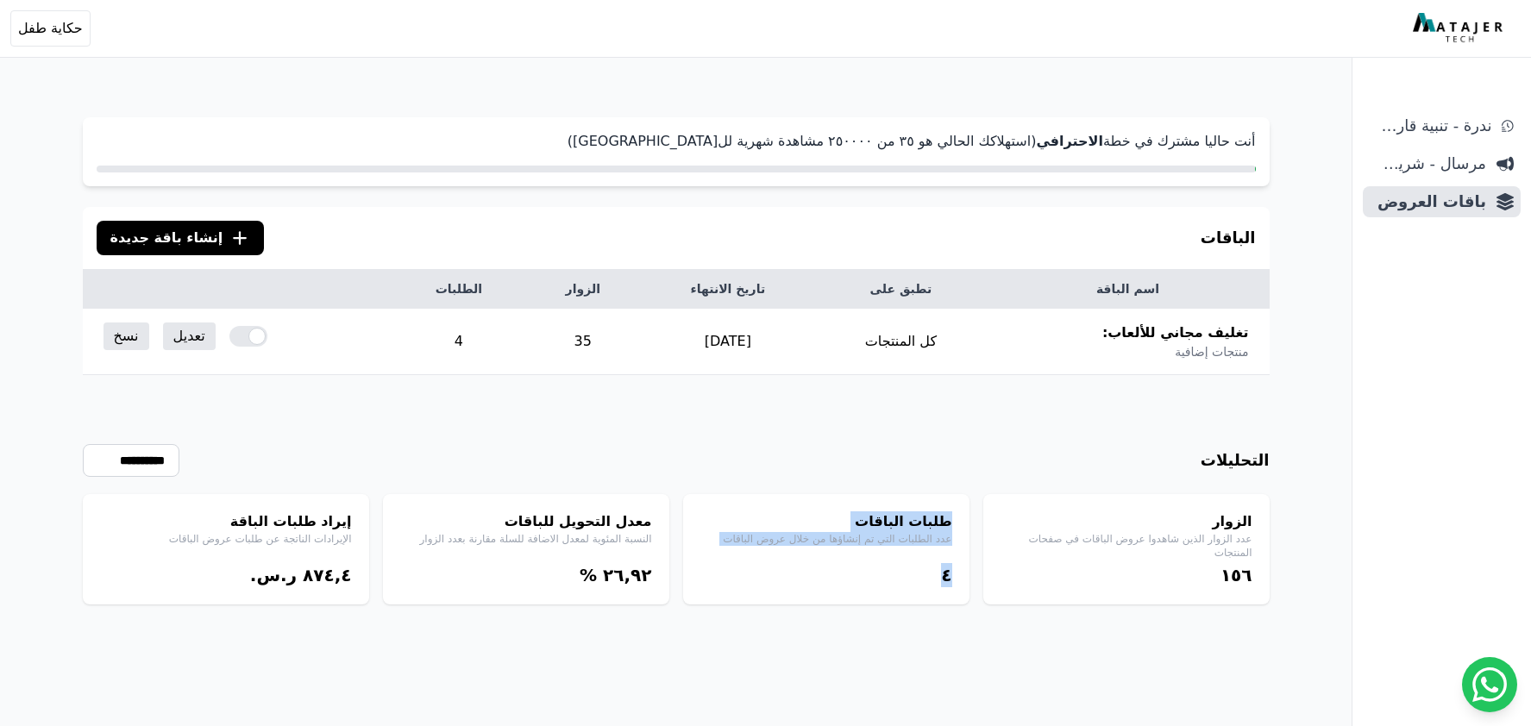
click at [955, 508] on div "طلبات الباقات عدد الطلبات التي تم إنشاؤها من خلال عروض الباقات ٤" at bounding box center [826, 549] width 286 height 110
